Goal: Find specific page/section: Find specific page/section

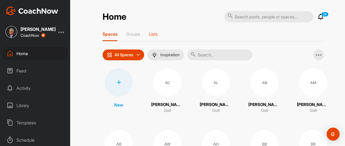
click at [151, 33] on p "Lists" at bounding box center [153, 33] width 9 height 5
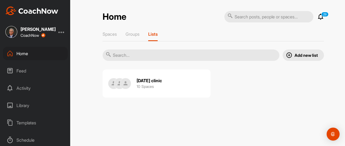
click at [143, 79] on h2 "[DATE] clinic" at bounding box center [149, 81] width 25 height 6
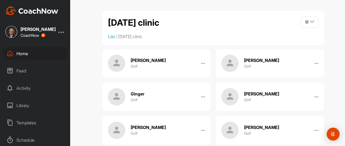
click at [31, 55] on div "Home" at bounding box center [35, 54] width 65 height 14
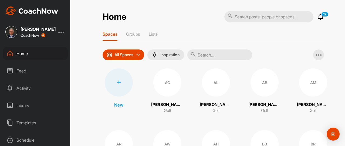
click at [260, 15] on input "text" at bounding box center [268, 16] width 89 height 11
type input "[PERSON_NAME]"
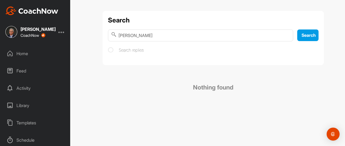
click at [128, 34] on input "[PERSON_NAME]" at bounding box center [200, 35] width 185 height 12
type input "[PERSON_NAME]"
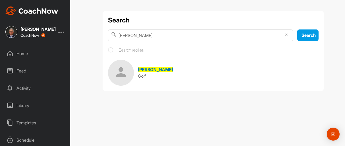
click at [165, 69] on span "[PERSON_NAME]" at bounding box center [155, 69] width 35 height 5
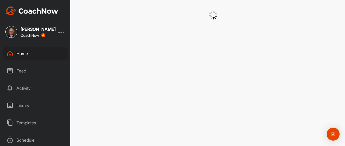
click at [165, 69] on div at bounding box center [214, 73] width 264 height 146
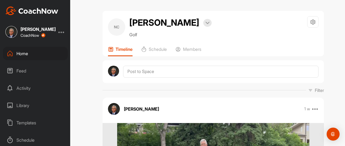
click at [24, 51] on div "Home" at bounding box center [35, 54] width 65 height 14
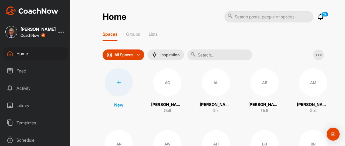
click at [250, 18] on input "text" at bounding box center [268, 16] width 89 height 11
type input "shan"
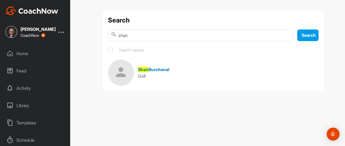
click at [152, 72] on div "[PERSON_NAME]" at bounding box center [153, 69] width 31 height 6
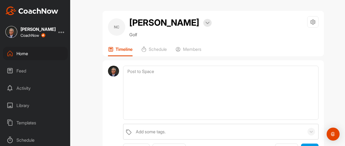
click at [152, 72] on textarea at bounding box center [221, 93] width 196 height 54
click at [12, 55] on icon at bounding box center [10, 53] width 6 height 6
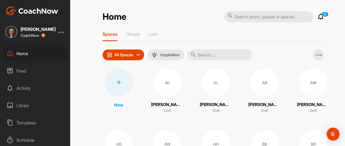
click at [251, 17] on input "text" at bounding box center [268, 16] width 89 height 11
type input "shan"
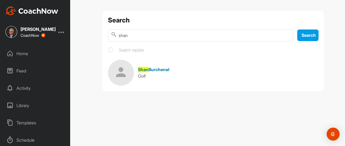
click at [146, 68] on span "Shan" at bounding box center [143, 69] width 11 height 5
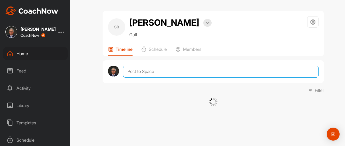
click at [146, 68] on textarea at bounding box center [221, 72] width 196 height 12
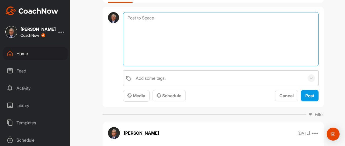
scroll to position [54, 0]
